Goal: Task Accomplishment & Management: Use online tool/utility

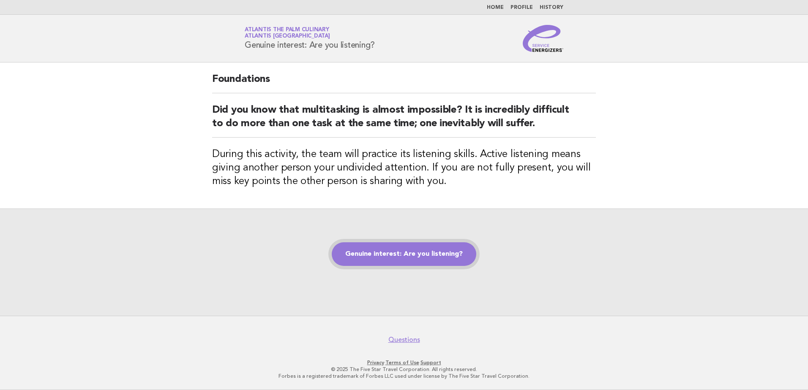
click at [404, 252] on link "Genuine interest: Are you listening?" at bounding box center [404, 254] width 144 height 24
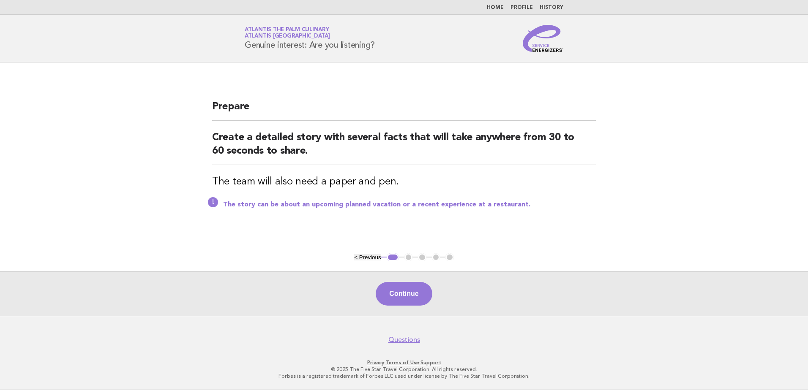
click at [411, 258] on ul "< Previous 1 2 3 4 5" at bounding box center [404, 257] width 100 height 8
click at [408, 258] on ul "< Previous 1 2 3 4 5" at bounding box center [404, 257] width 100 height 8
click at [371, 258] on button "< Previous" at bounding box center [367, 257] width 27 height 6
click at [459, 262] on main "Prepare Create a detailed story with several facts that will take anywhere from…" at bounding box center [404, 189] width 808 height 253
click at [448, 258] on ul "< Previous 1 2 3 4 5" at bounding box center [404, 257] width 100 height 8
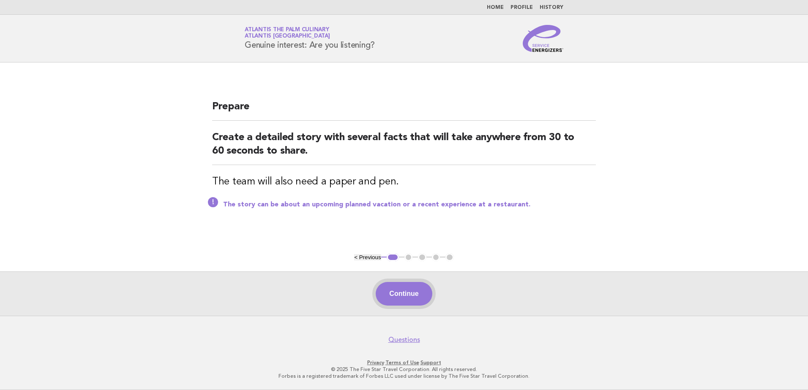
click at [411, 284] on button "Continue" at bounding box center [403, 294] width 56 height 24
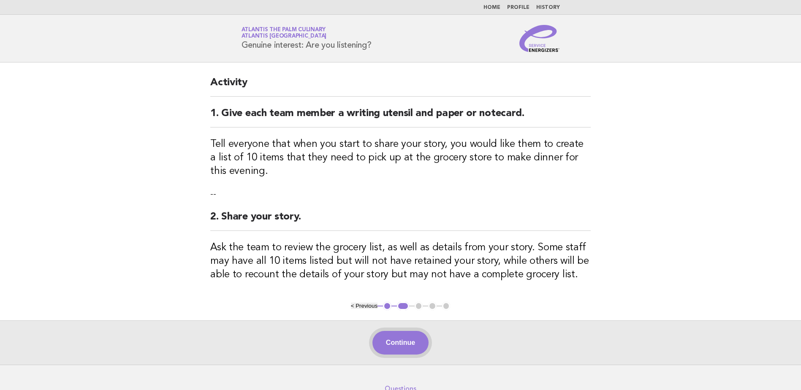
click at [410, 334] on button "Continue" at bounding box center [400, 343] width 56 height 24
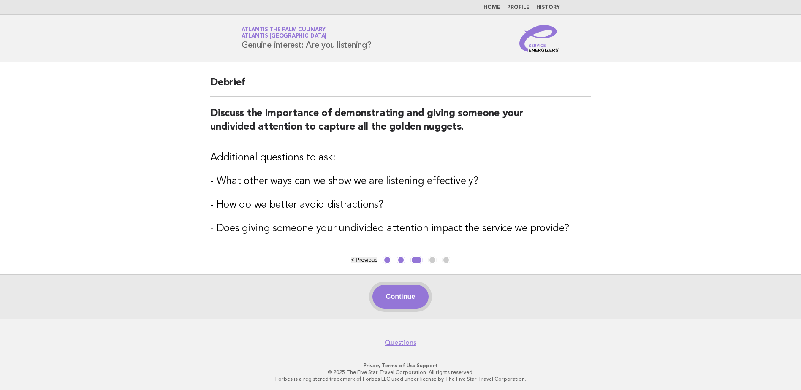
click at [405, 292] on button "Continue" at bounding box center [400, 297] width 56 height 24
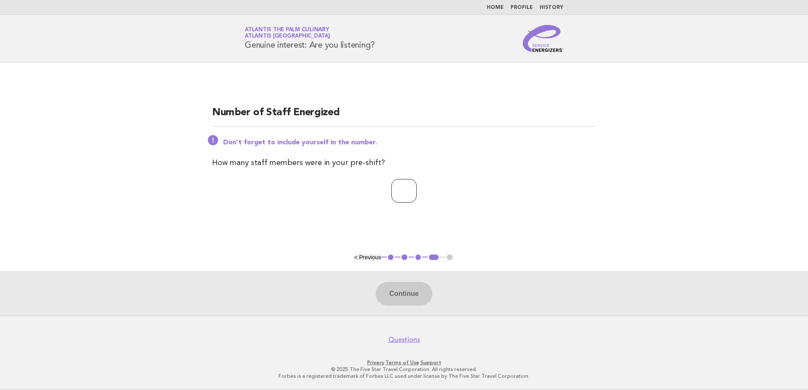
click at [395, 196] on input "number" at bounding box center [403, 191] width 25 height 24
drag, startPoint x: 399, startPoint y: 189, endPoint x: 356, endPoint y: 189, distance: 43.5
click at [356, 189] on p "**" at bounding box center [403, 191] width 383 height 24
type input "**"
click at [416, 285] on button "Continue" at bounding box center [403, 294] width 56 height 24
